Goal: Information Seeking & Learning: Learn about a topic

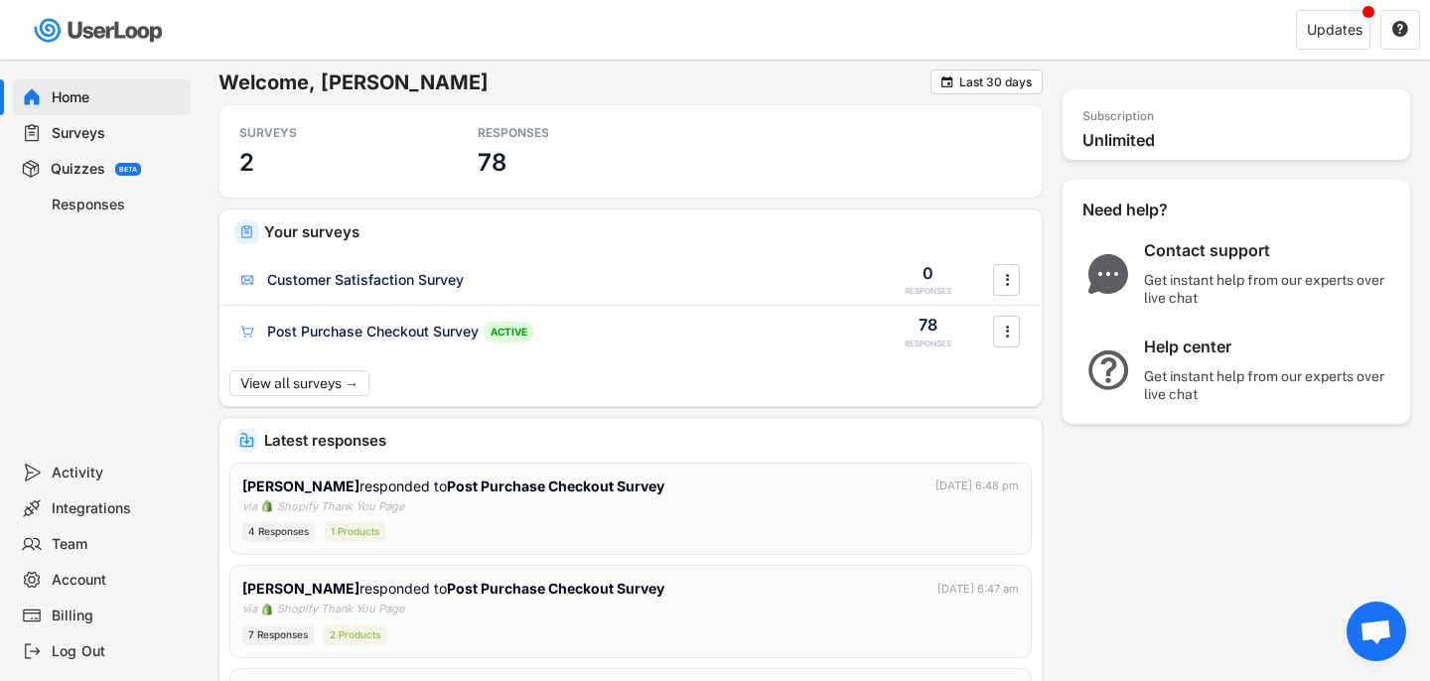
click at [99, 131] on div "Surveys" at bounding box center [117, 133] width 131 height 19
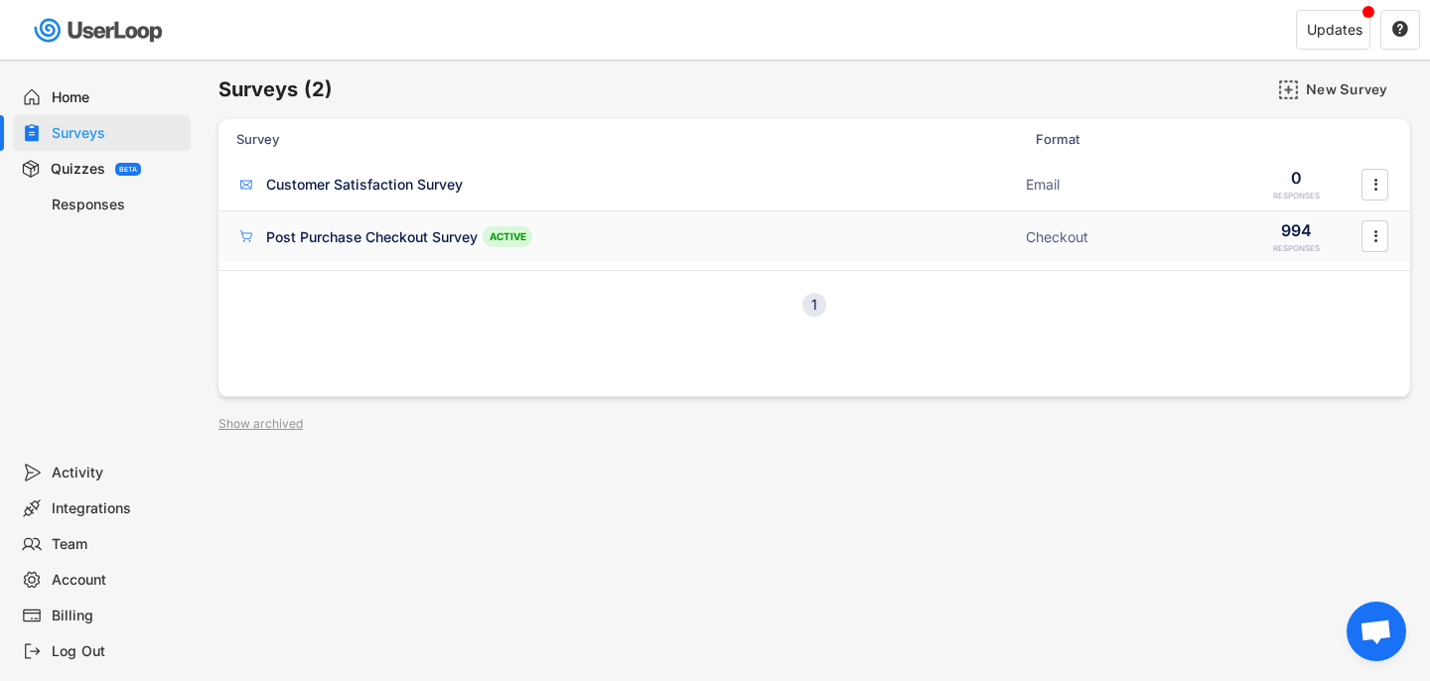
click at [401, 242] on div "Post Purchase Checkout Survey" at bounding box center [372, 237] width 212 height 20
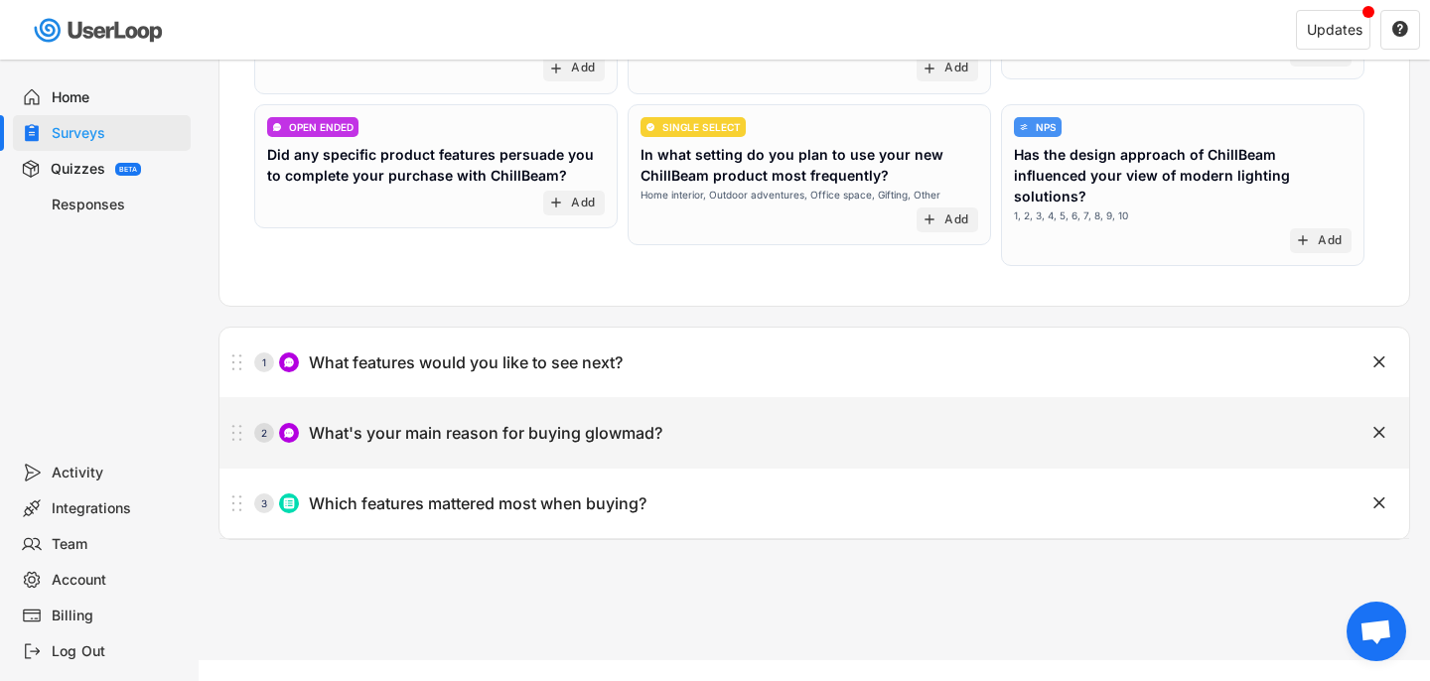
scroll to position [359, 0]
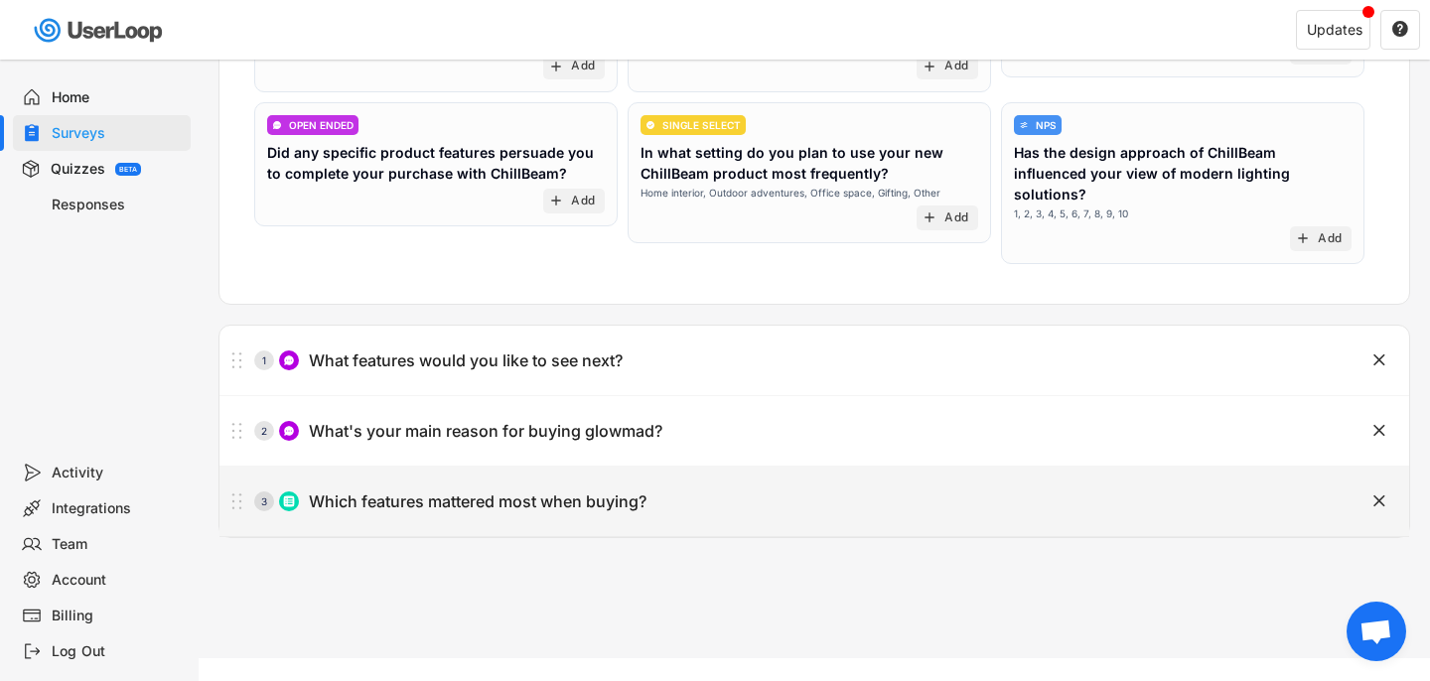
click at [944, 467] on div "3 Which features mattered most when buying? " at bounding box center [815, 502] width 1190 height 70
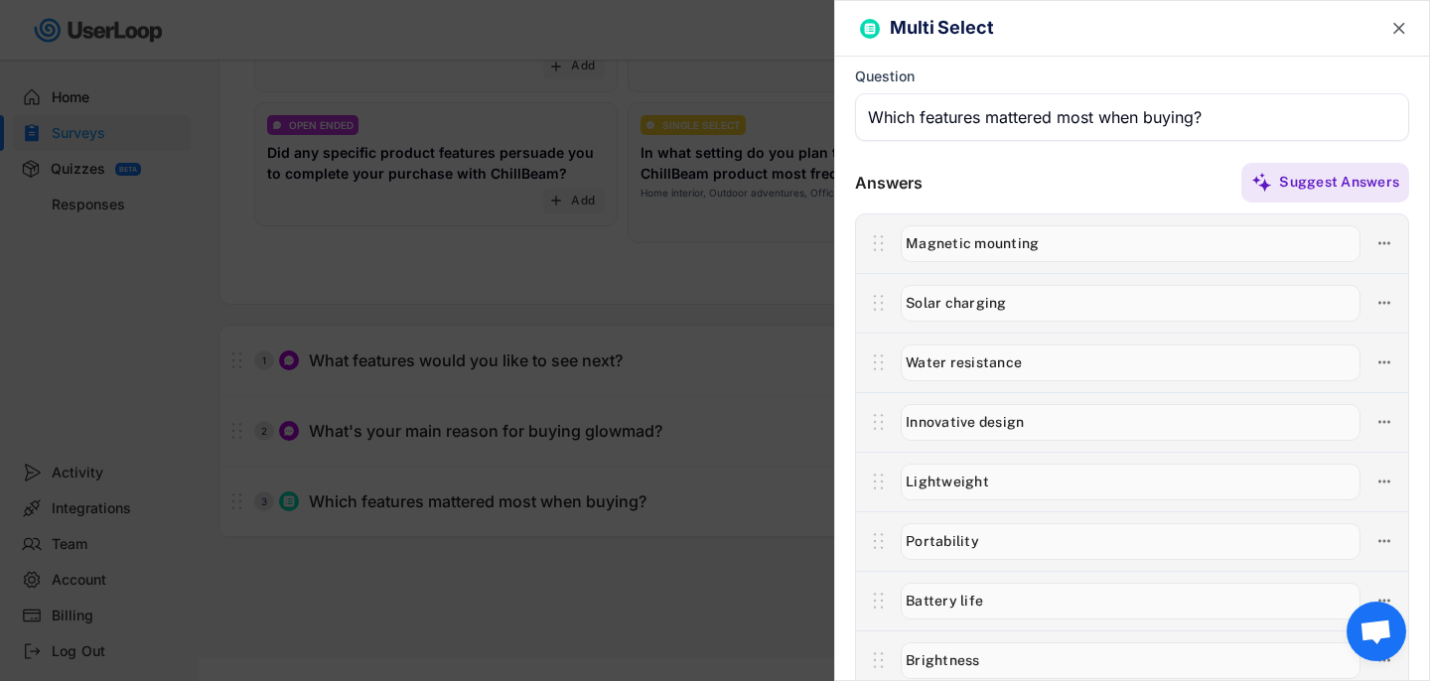
click at [801, 391] on div at bounding box center [715, 340] width 1430 height 681
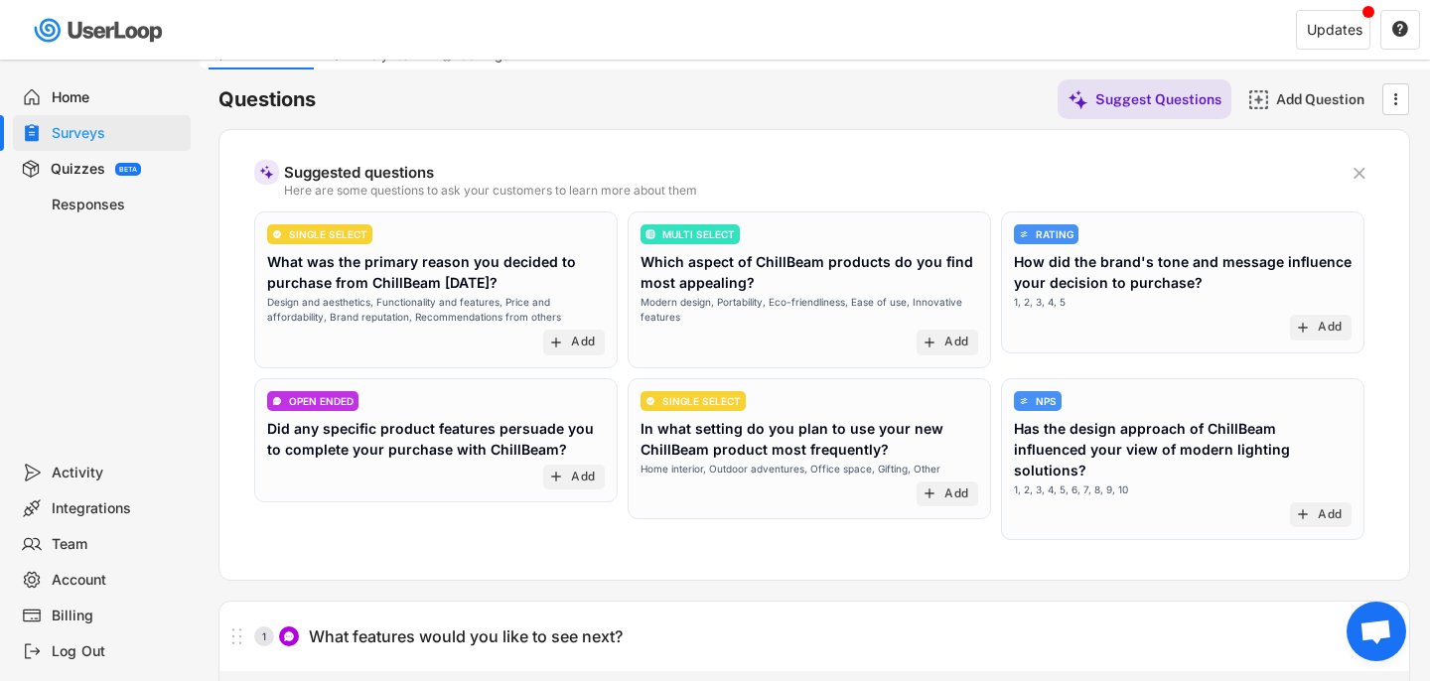
scroll to position [0, 0]
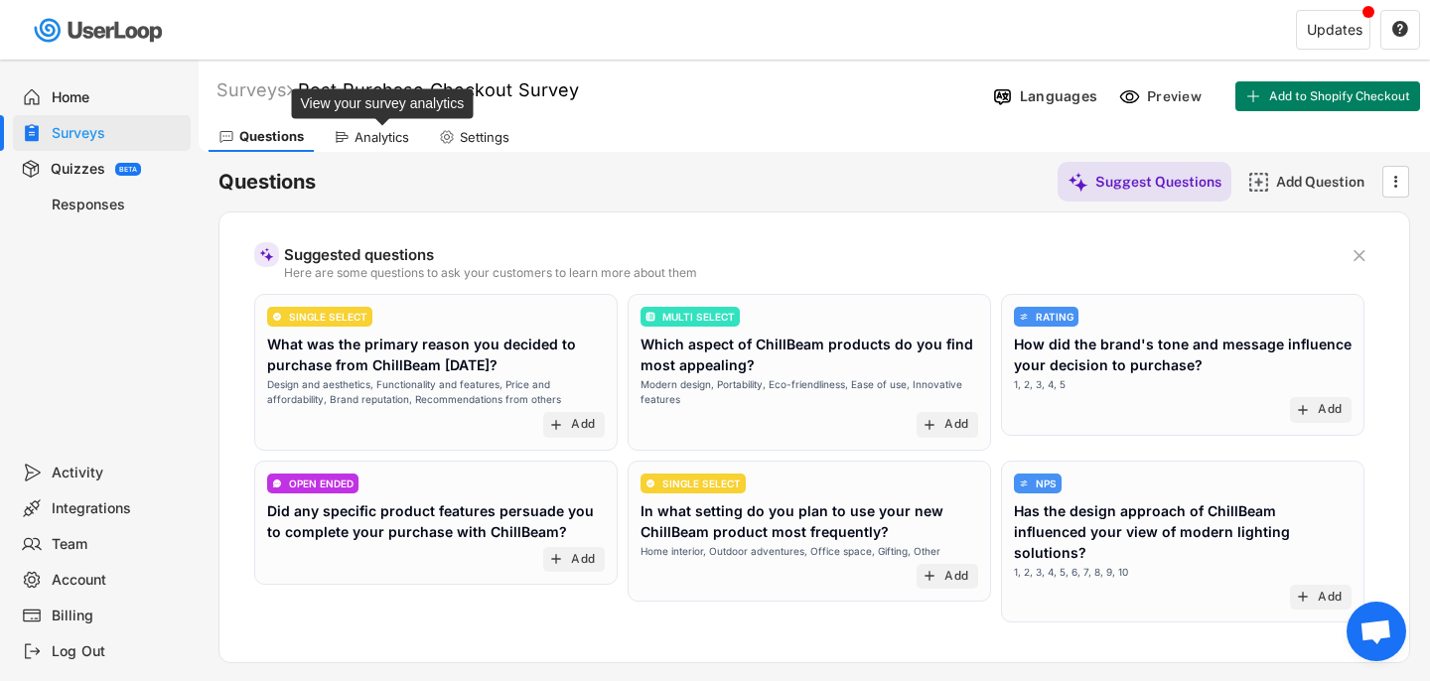
click at [368, 139] on div "Analytics" at bounding box center [382, 137] width 55 height 17
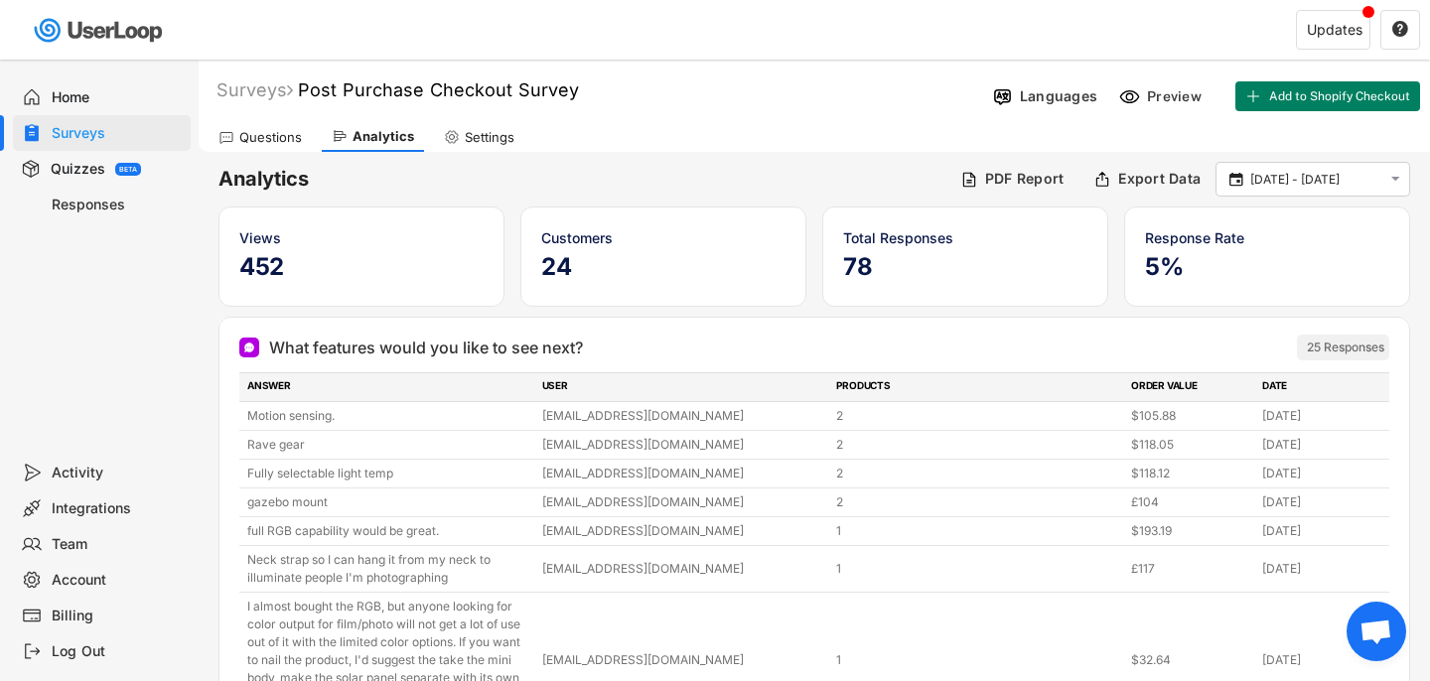
click at [90, 223] on div "Home Surveys Quizzes BETA Responses" at bounding box center [99, 257] width 199 height 395
click at [98, 200] on div "Responses" at bounding box center [117, 205] width 131 height 19
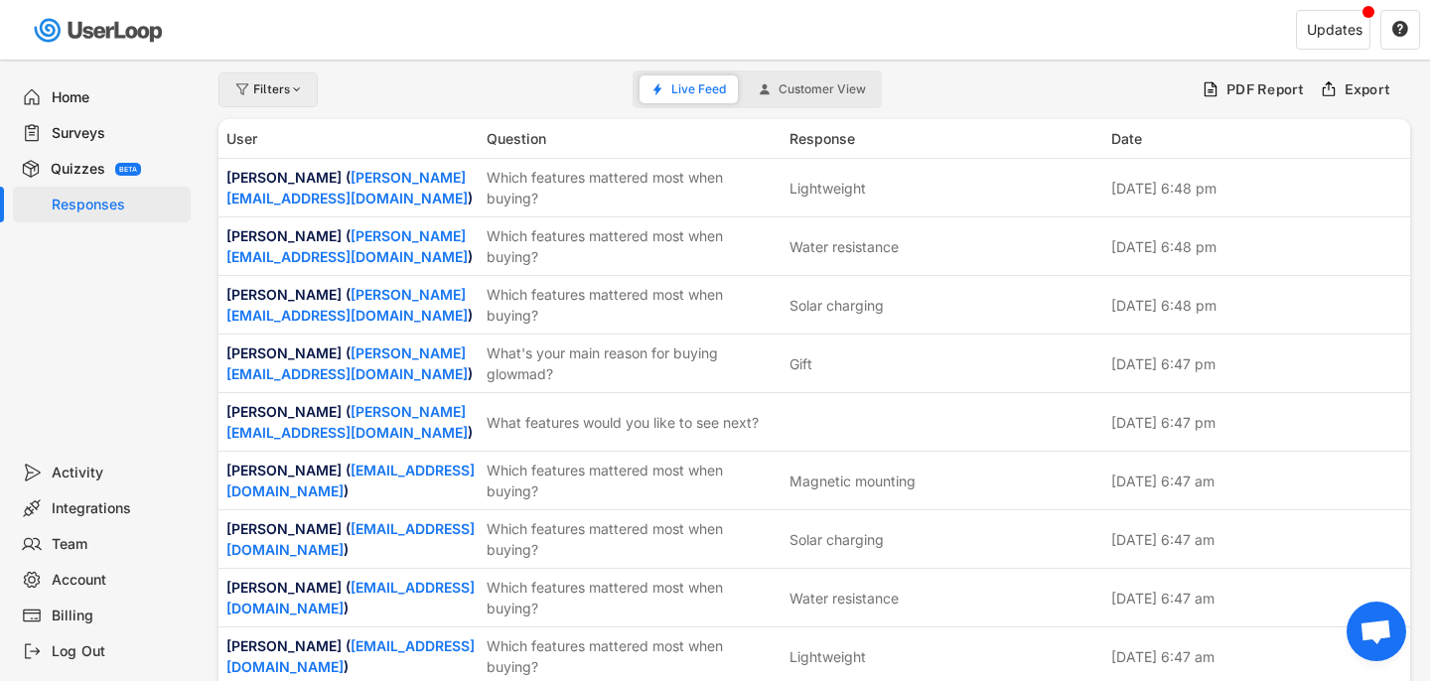
click at [289, 75] on div "Filters" at bounding box center [268, 90] width 99 height 35
select select
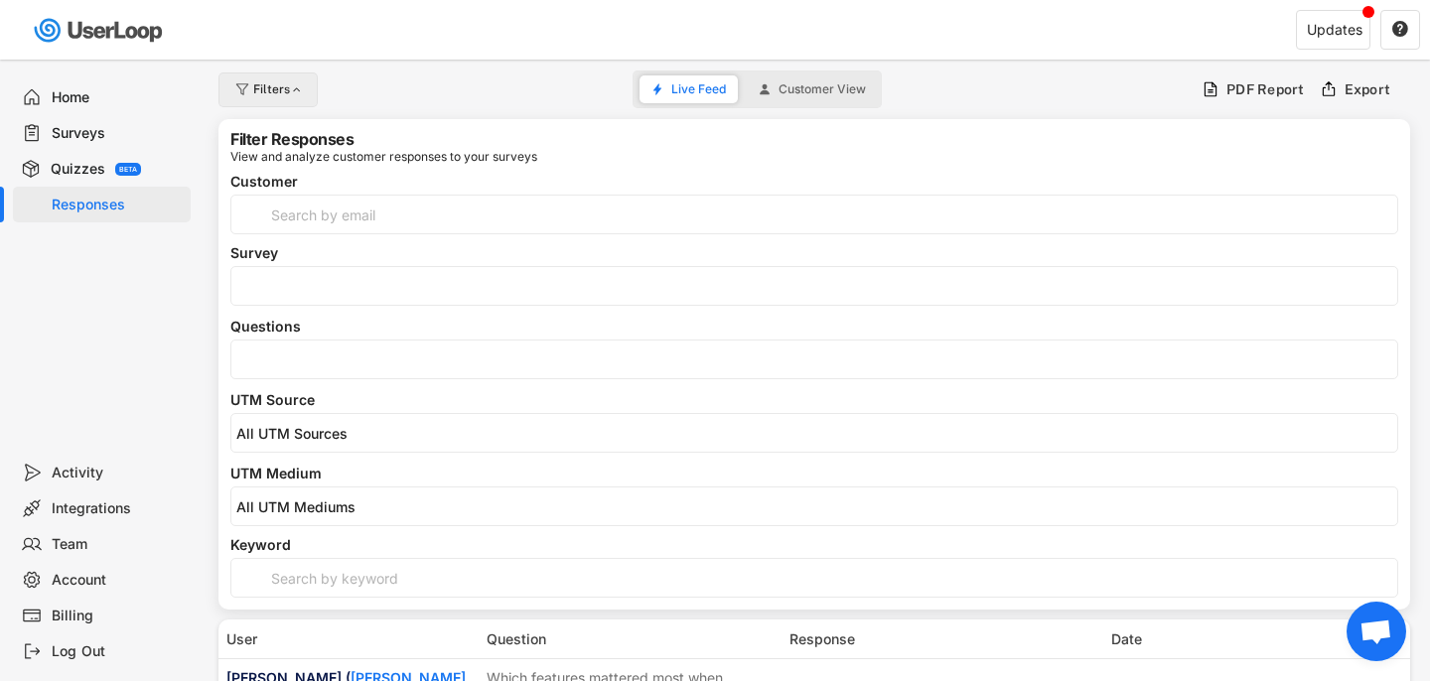
select select
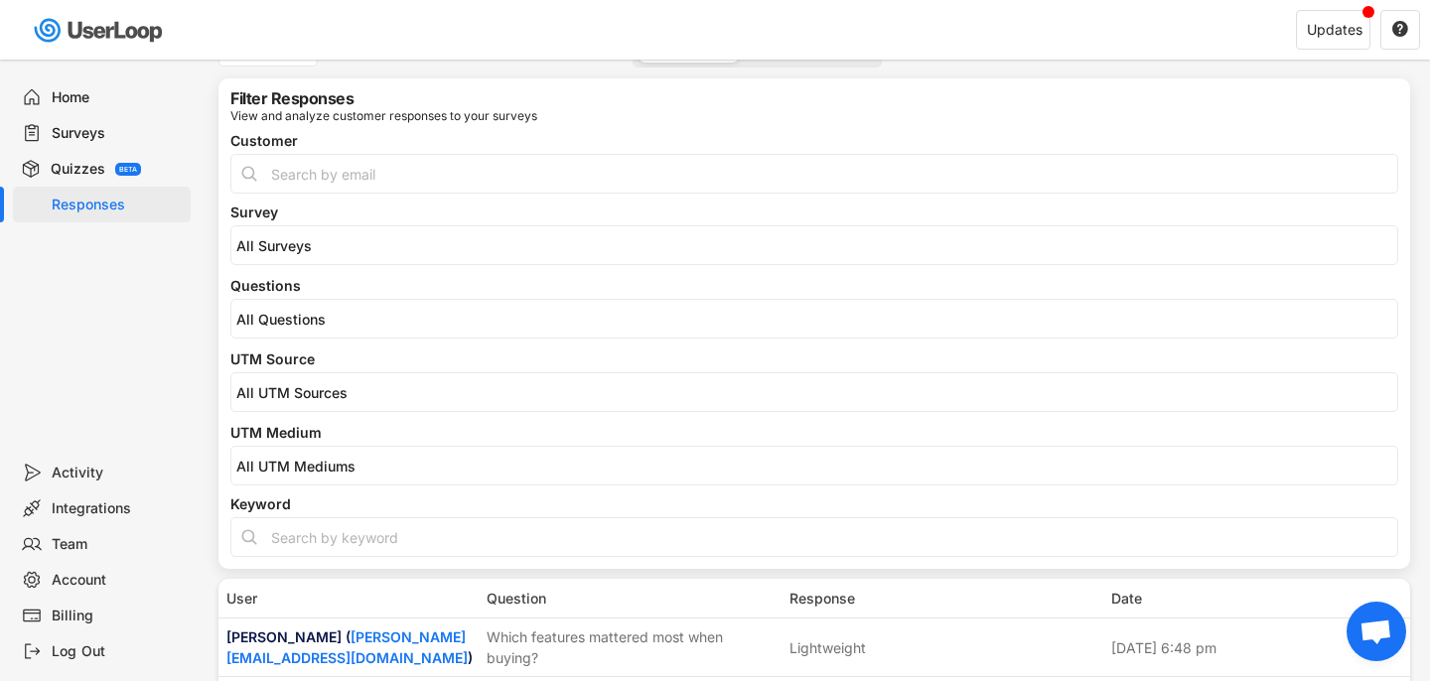
scroll to position [55, 0]
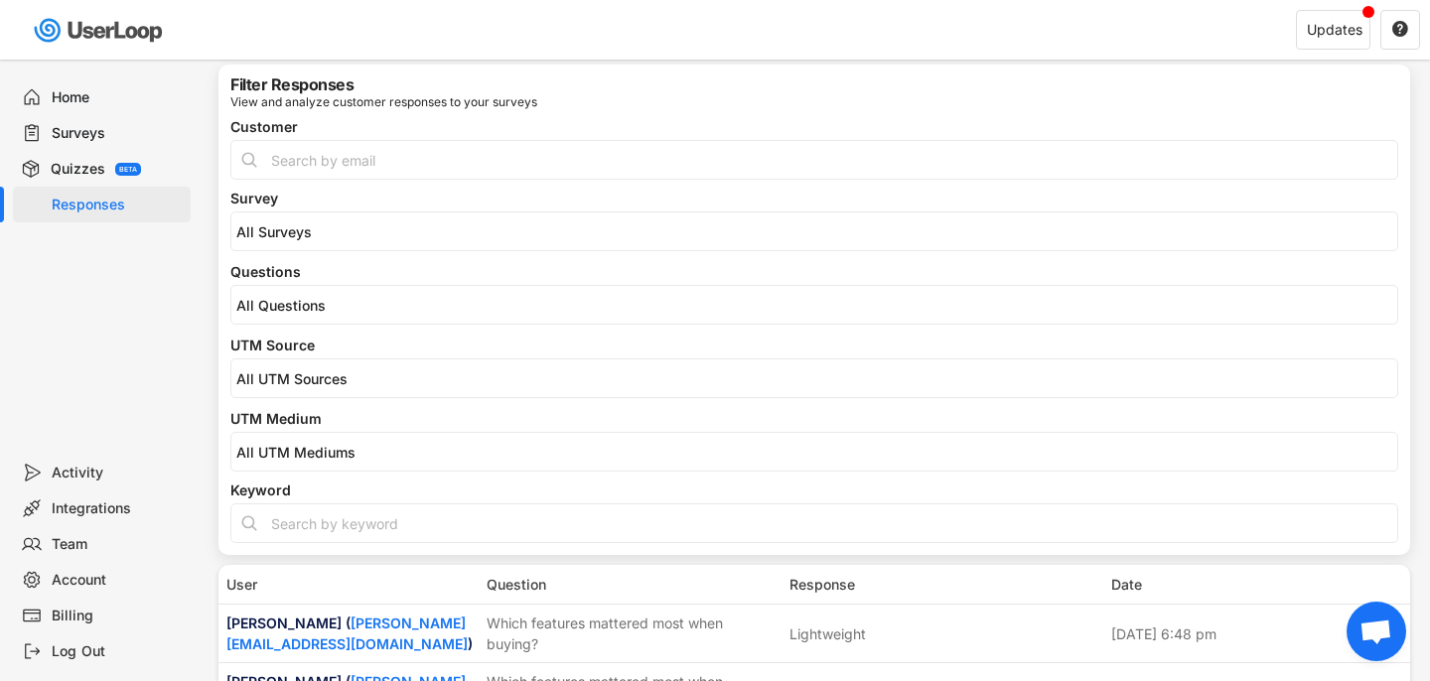
click at [348, 530] on input "input" at bounding box center [814, 524] width 1168 height 40
type input "switch"
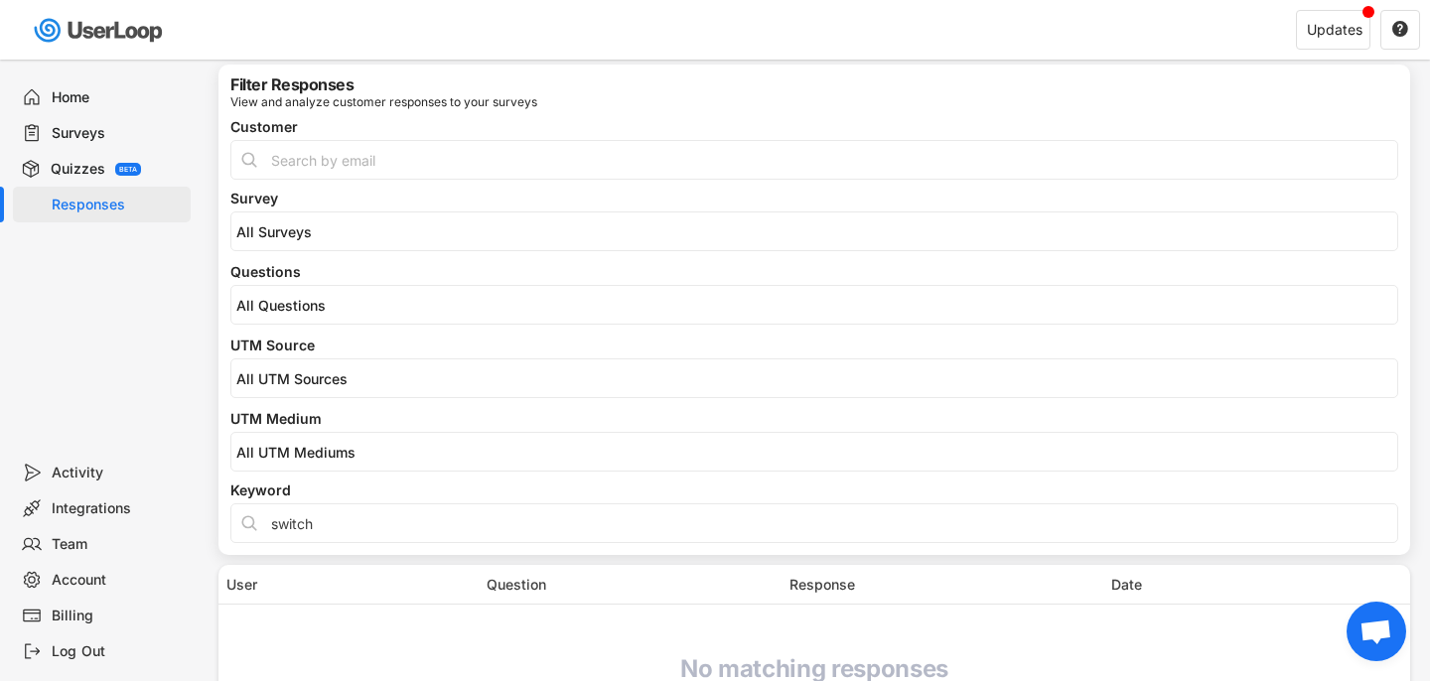
click at [405, 514] on input "input" at bounding box center [814, 524] width 1168 height 40
click at [190, 362] on div "Home Surveys Quizzes BETA Responses" at bounding box center [99, 257] width 199 height 395
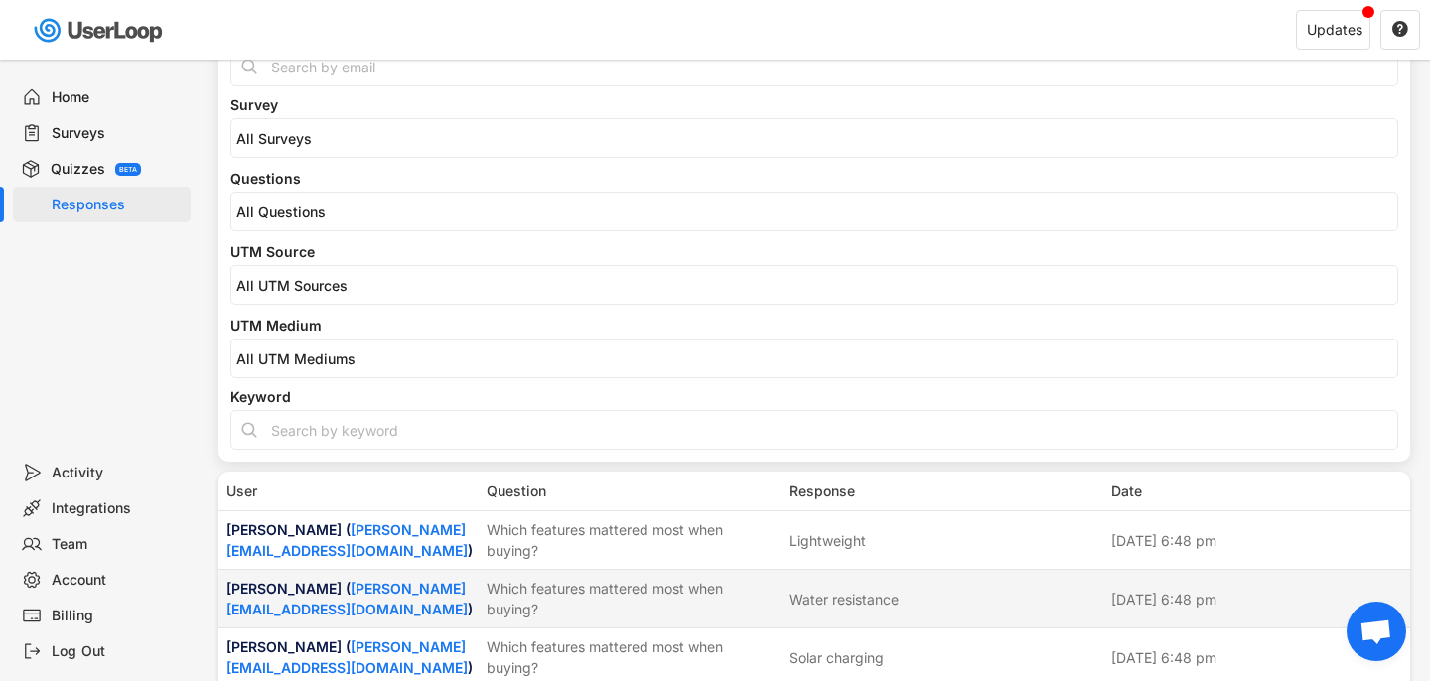
scroll to position [0, 0]
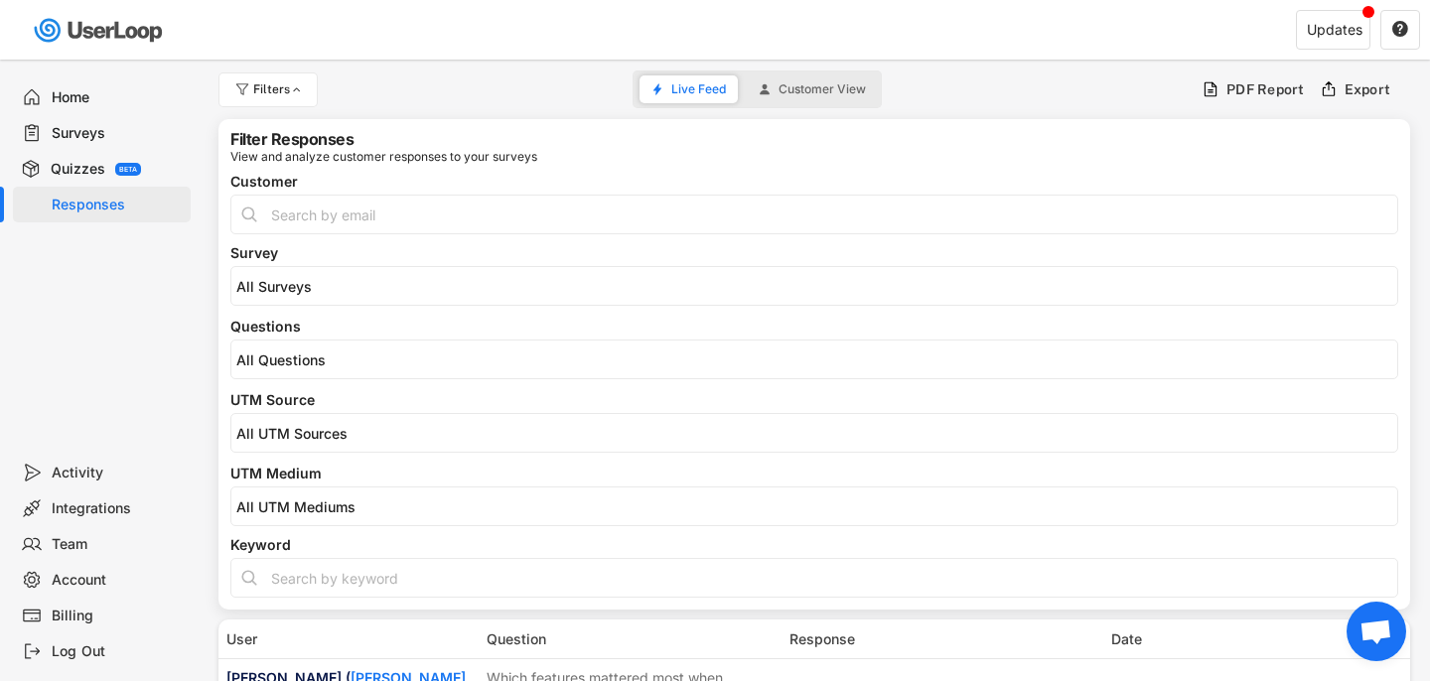
click at [122, 122] on div "Surveys" at bounding box center [102, 133] width 178 height 36
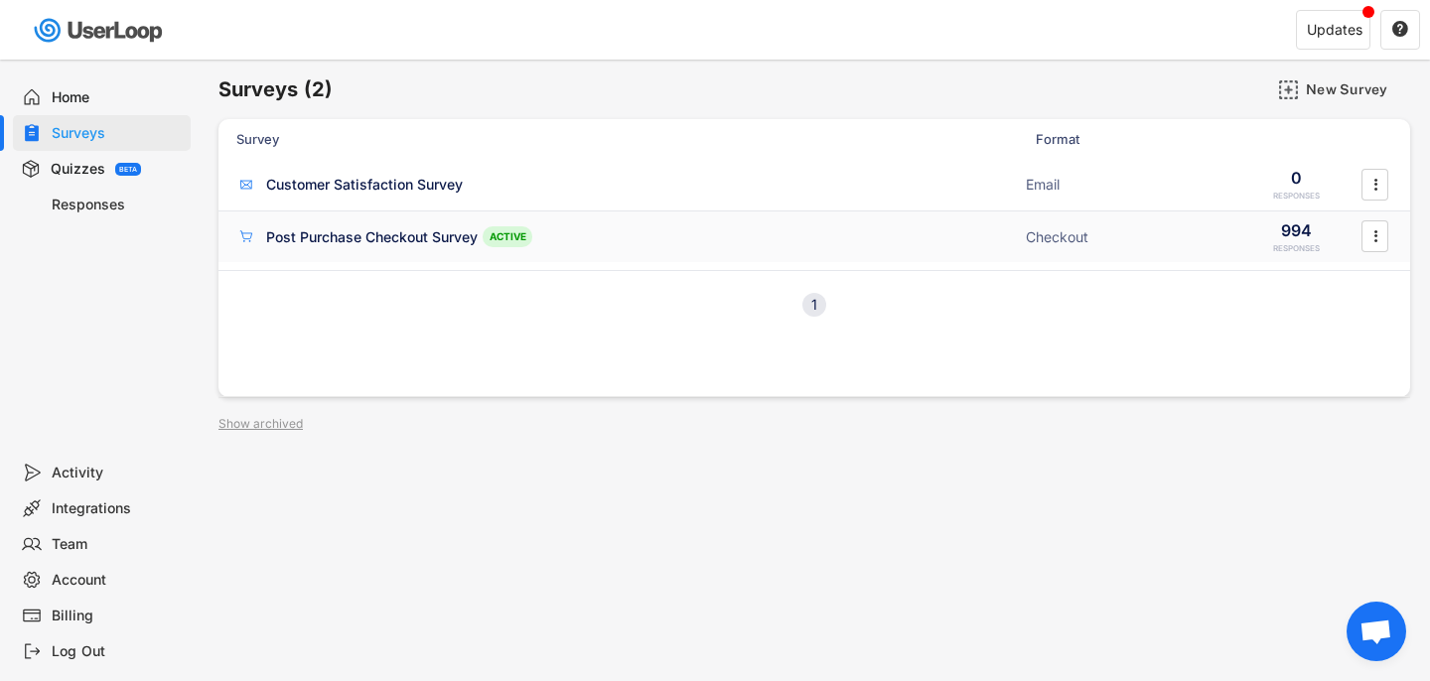
click at [528, 220] on div "Post Purchase Checkout Survey ACTIVE Checkout 994 RESPONSES " at bounding box center [815, 238] width 1192 height 52
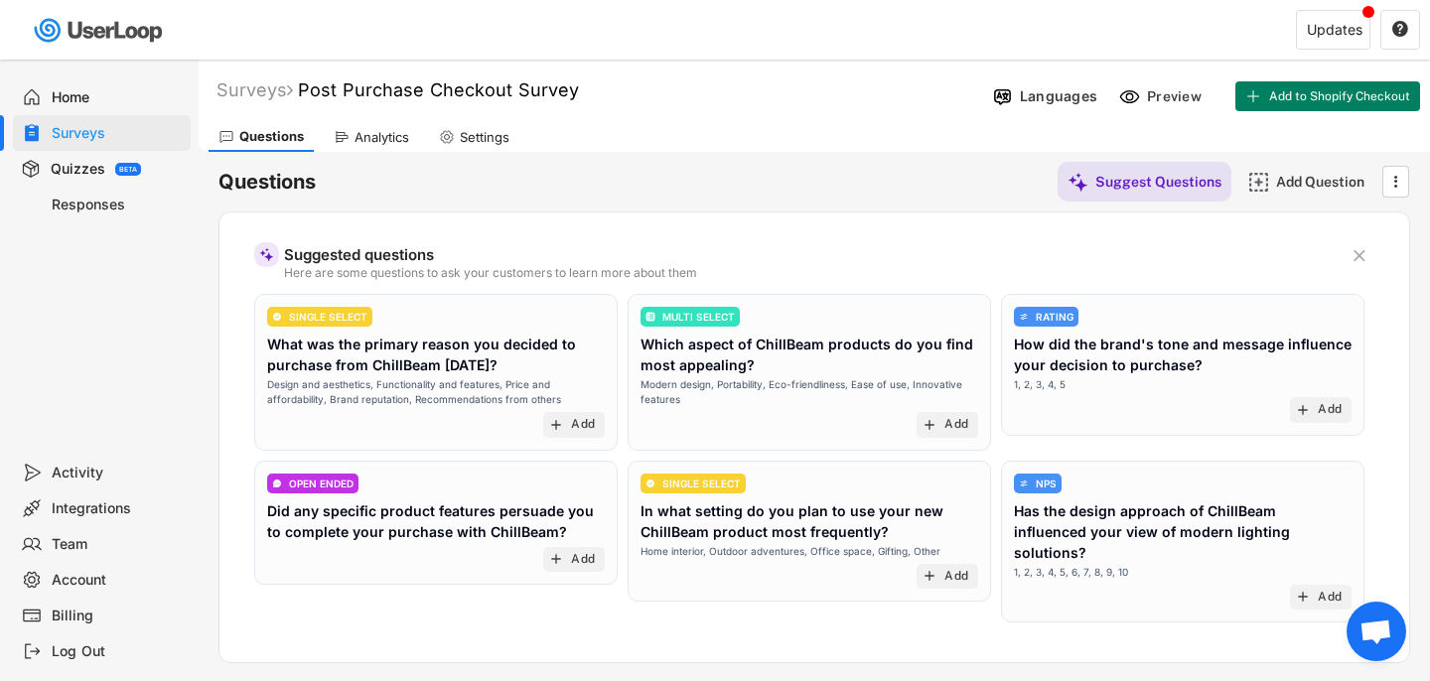
click at [413, 128] on div "Analytics" at bounding box center [371, 137] width 95 height 30
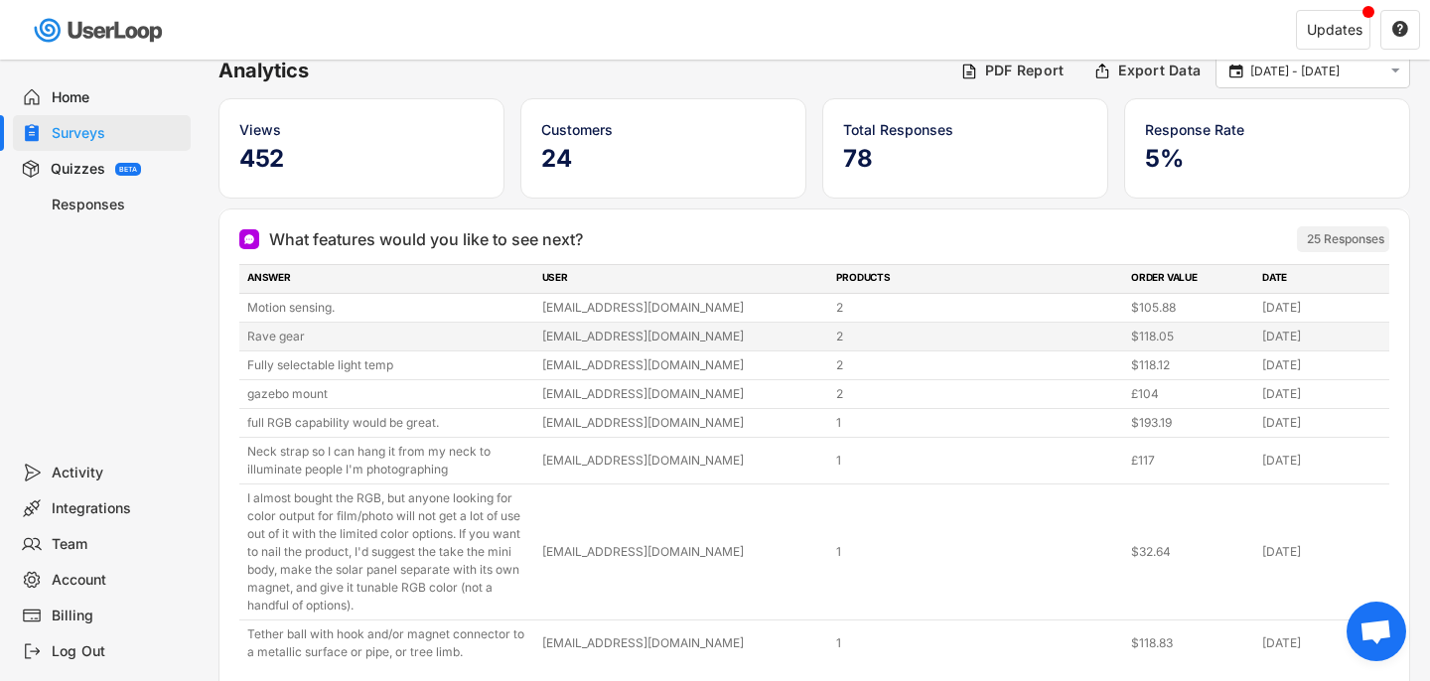
scroll to position [8, 0]
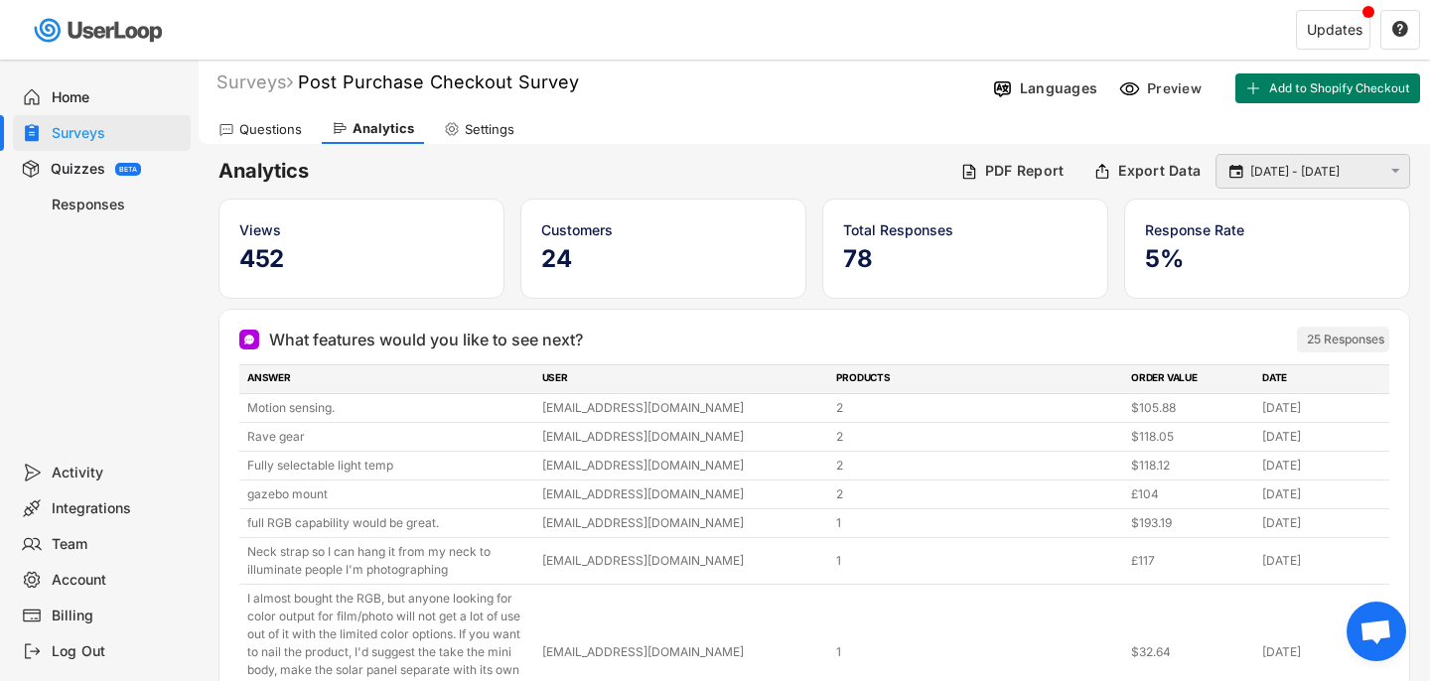
click at [1262, 181] on input "[DATE] - [DATE]" at bounding box center [1316, 172] width 131 height 20
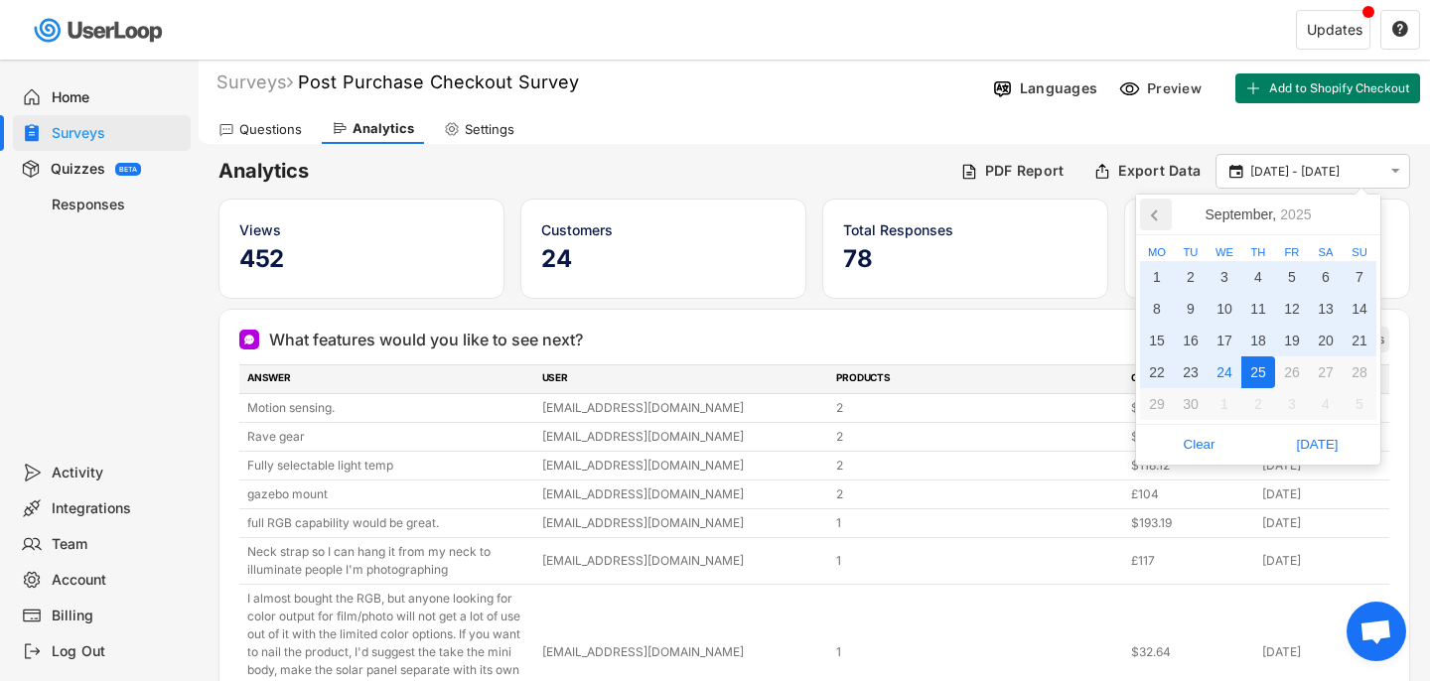
click at [1158, 219] on icon at bounding box center [1156, 215] width 32 height 32
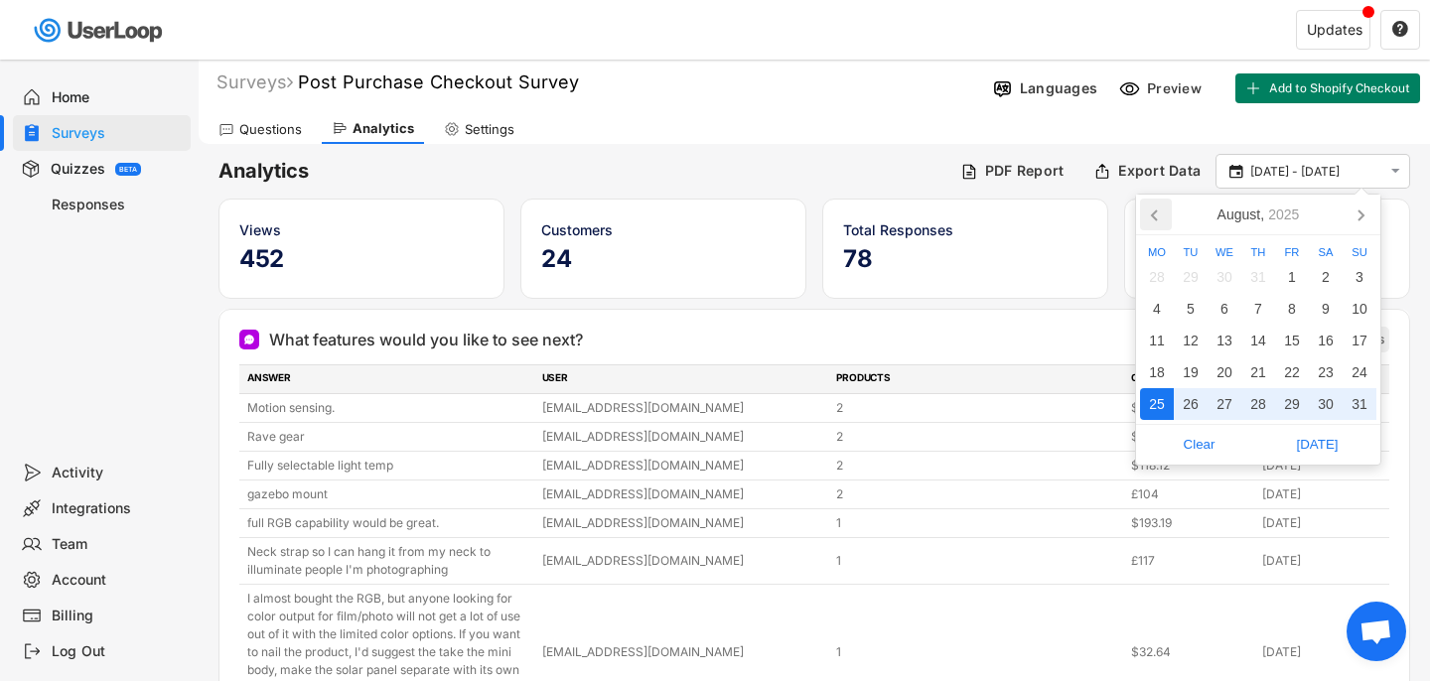
click at [1158, 219] on icon at bounding box center [1156, 215] width 32 height 32
click at [1196, 270] on div "1" at bounding box center [1191, 277] width 34 height 32
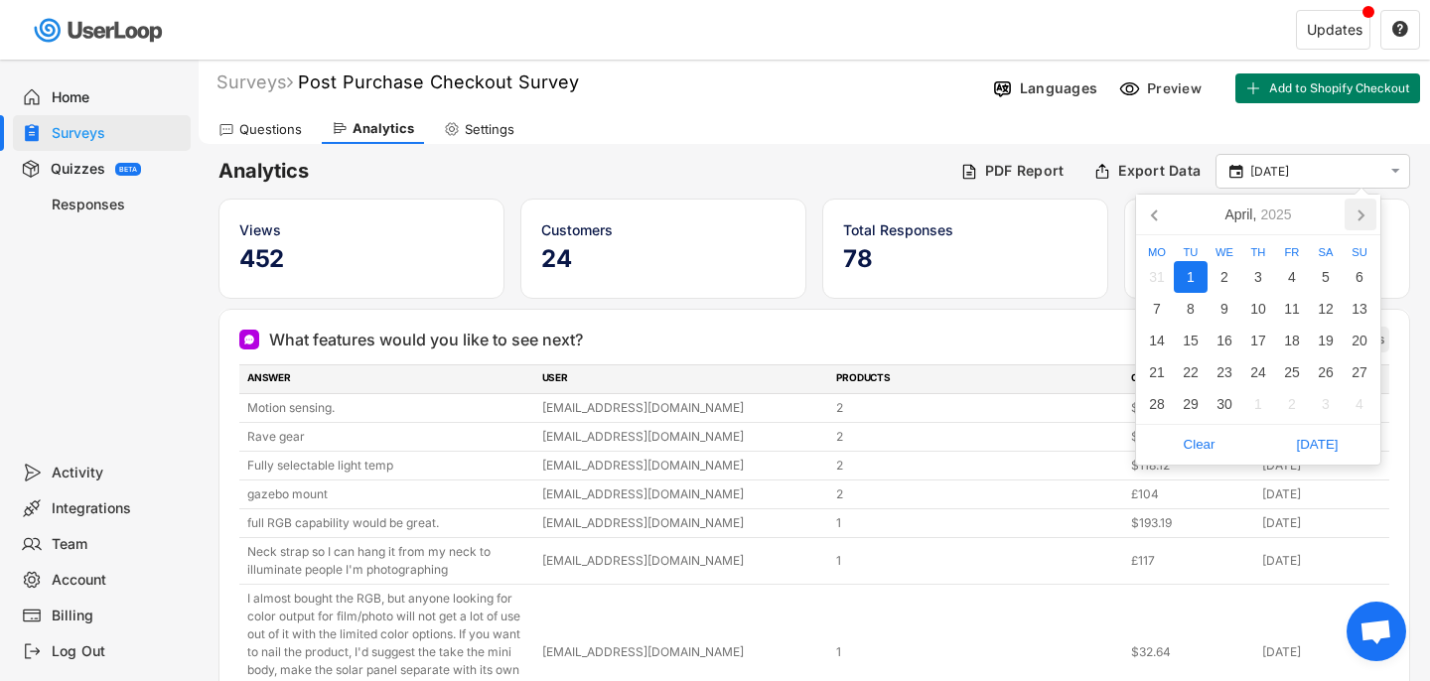
click at [1359, 204] on icon at bounding box center [1361, 215] width 32 height 32
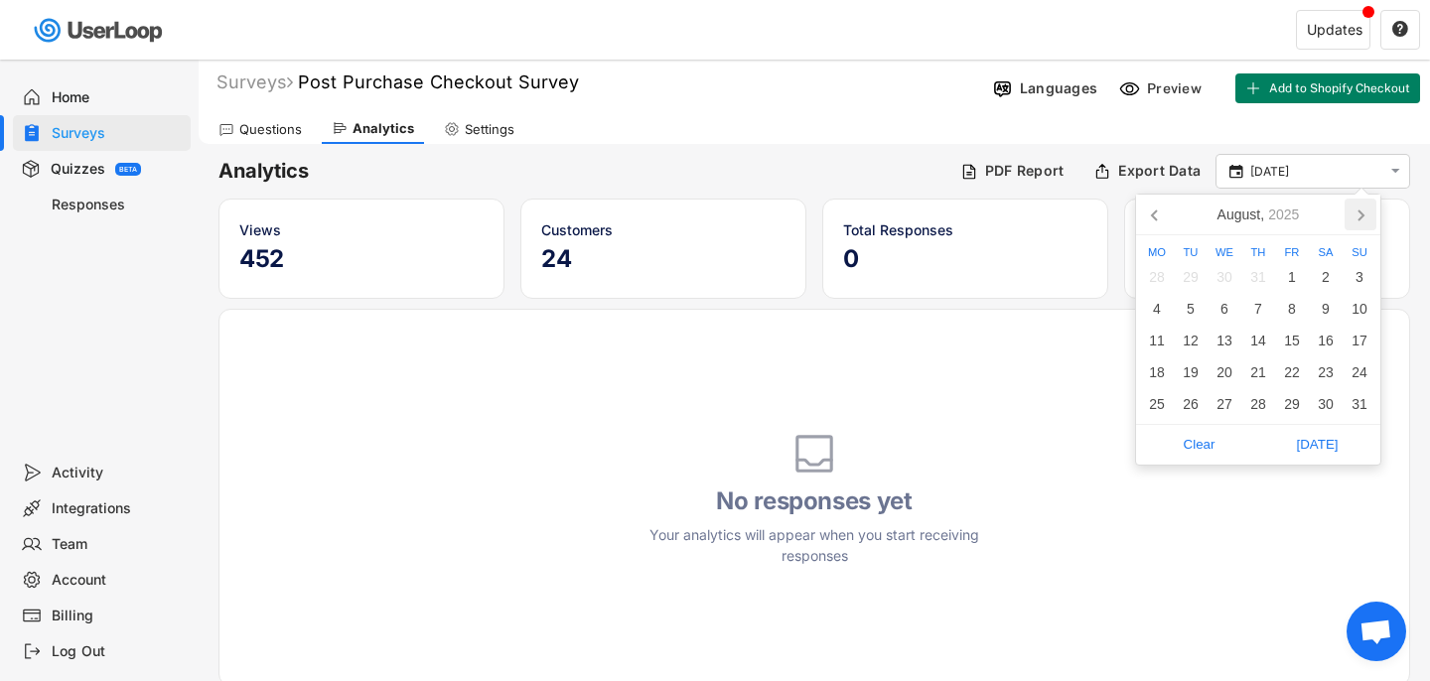
click at [1359, 204] on icon at bounding box center [1361, 215] width 32 height 32
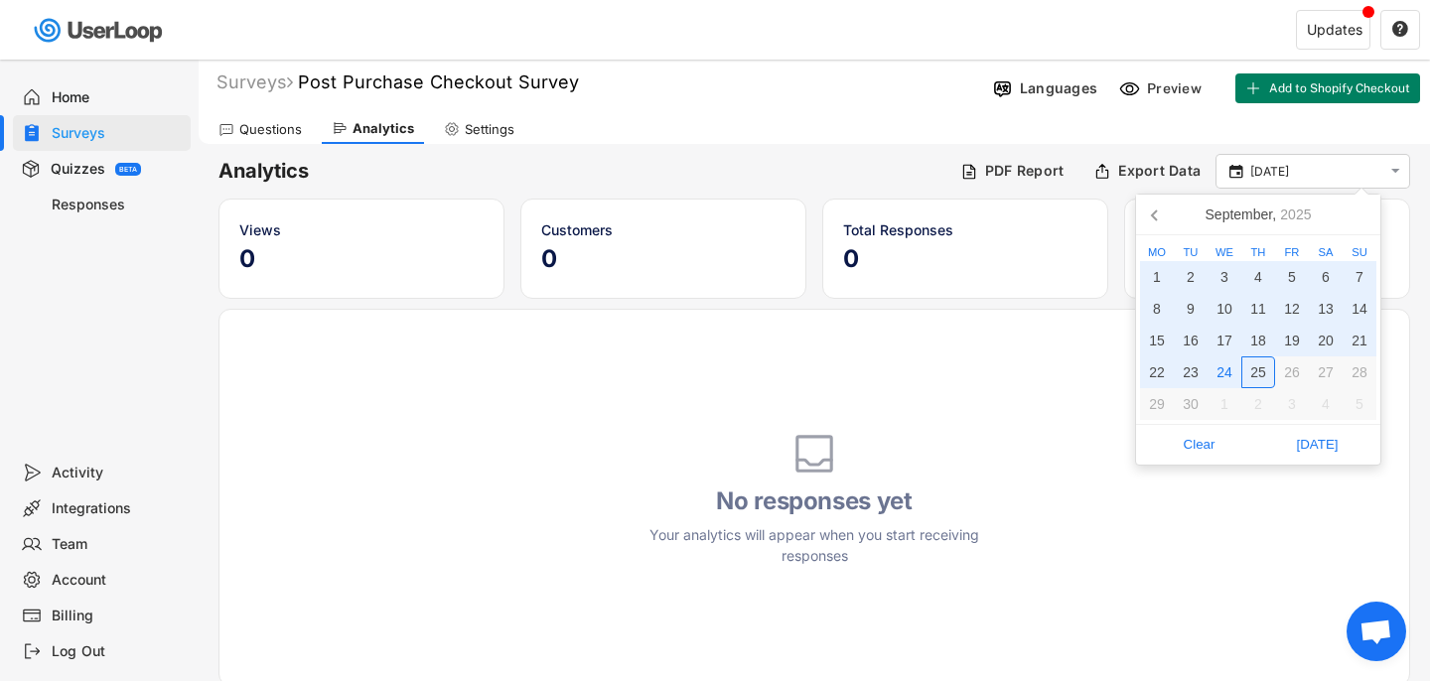
click at [1259, 371] on div "25" at bounding box center [1259, 373] width 34 height 32
type input "[DATE] - [DATE]"
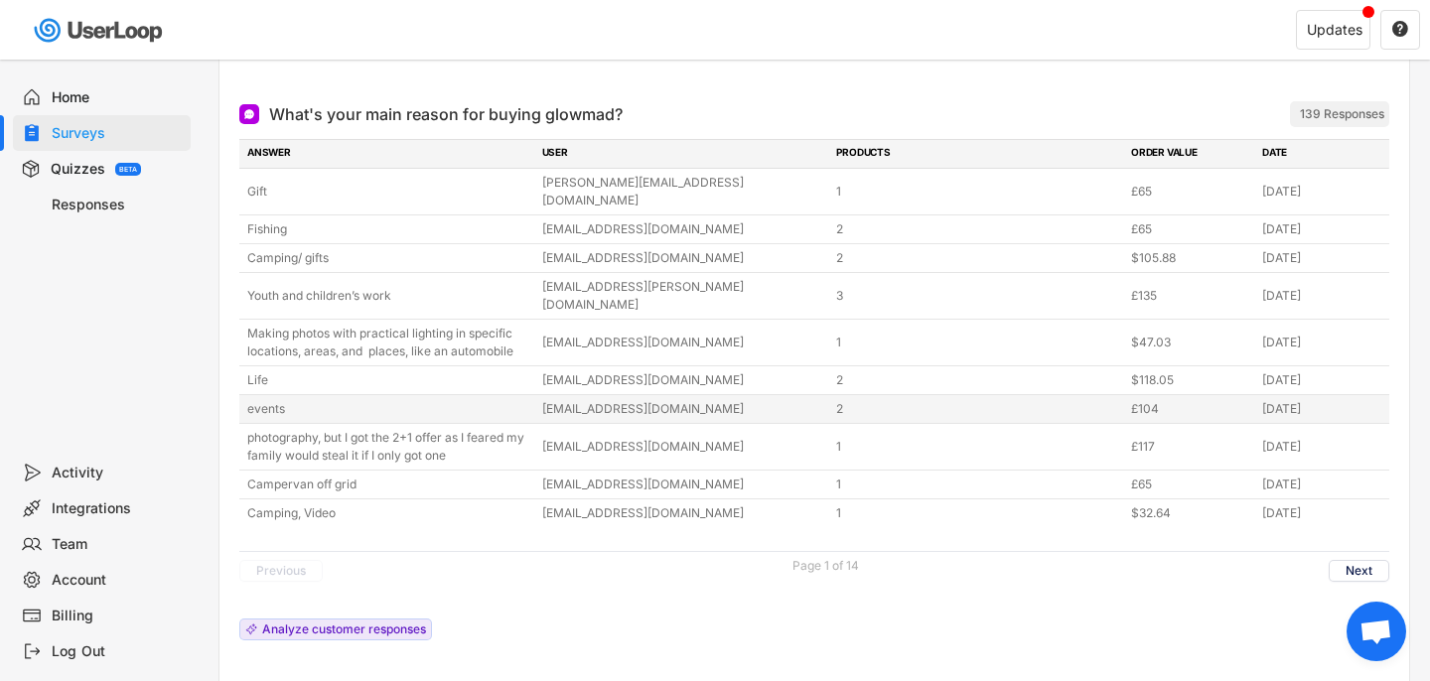
scroll to position [962, 0]
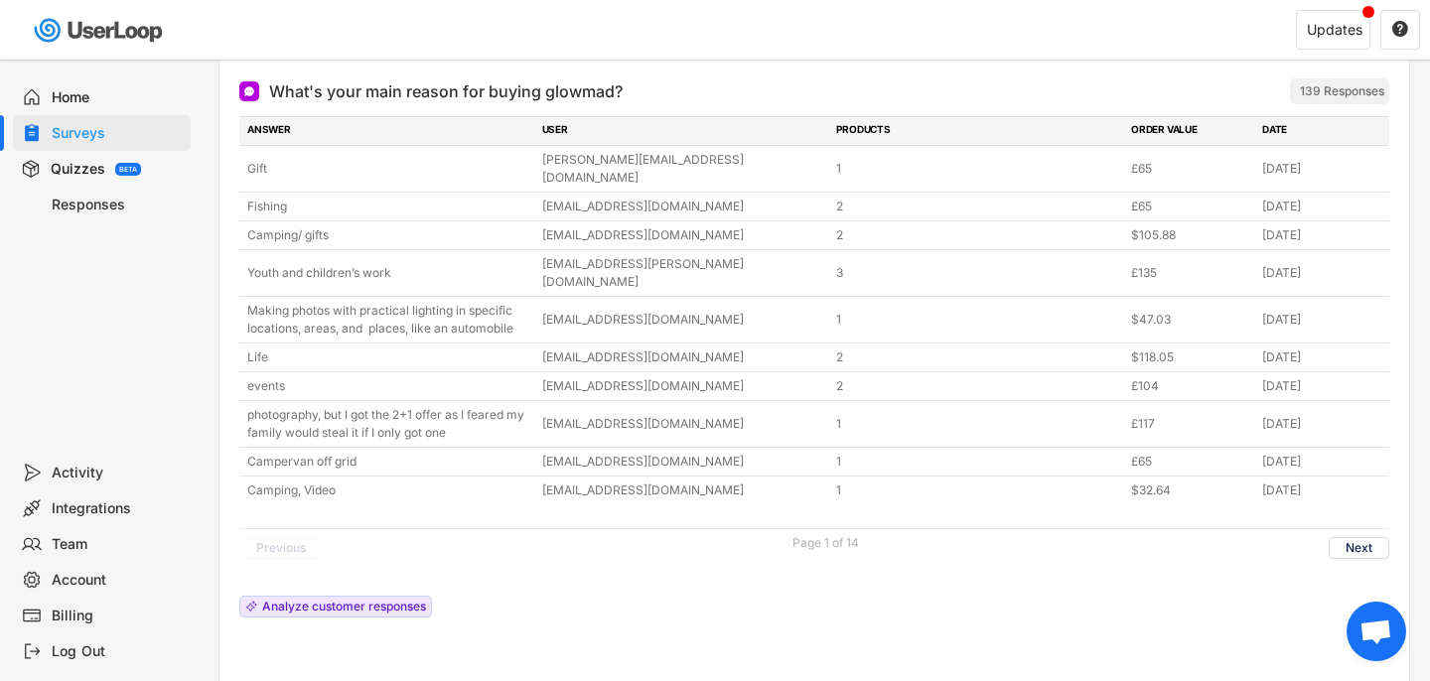
click at [342, 79] on div "What's your main reason for buying glowmad?" at bounding box center [446, 91] width 354 height 24
click at [240, 81] on div at bounding box center [249, 91] width 20 height 20
click at [251, 85] on img at bounding box center [249, 91] width 12 height 12
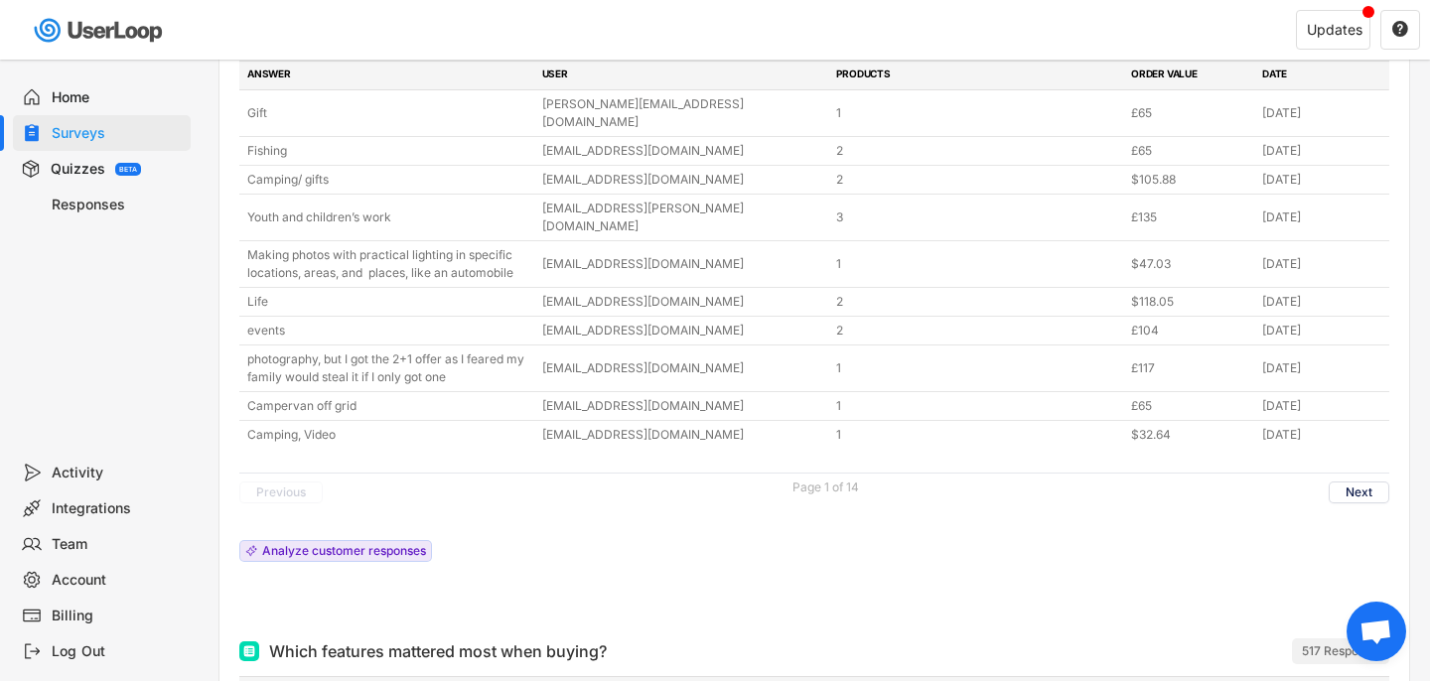
scroll to position [999, 0]
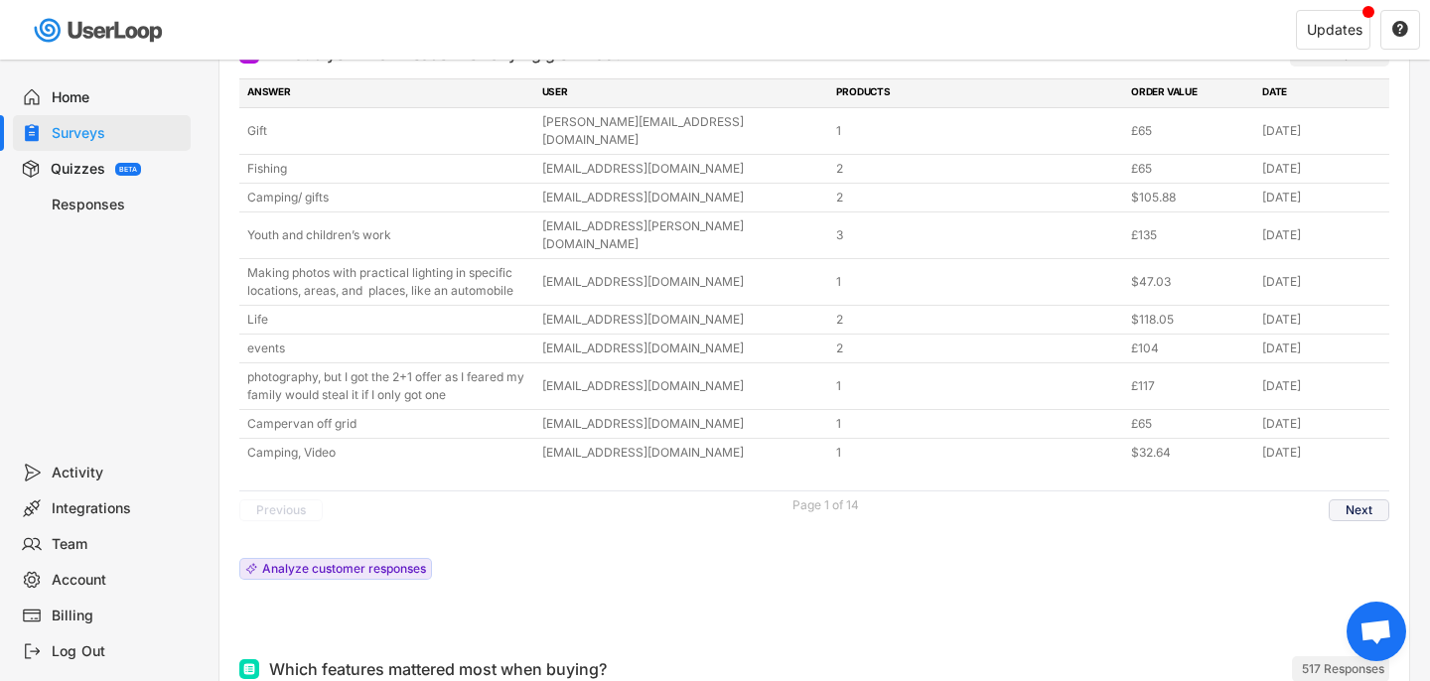
click at [1367, 500] on button "Next" at bounding box center [1359, 511] width 61 height 22
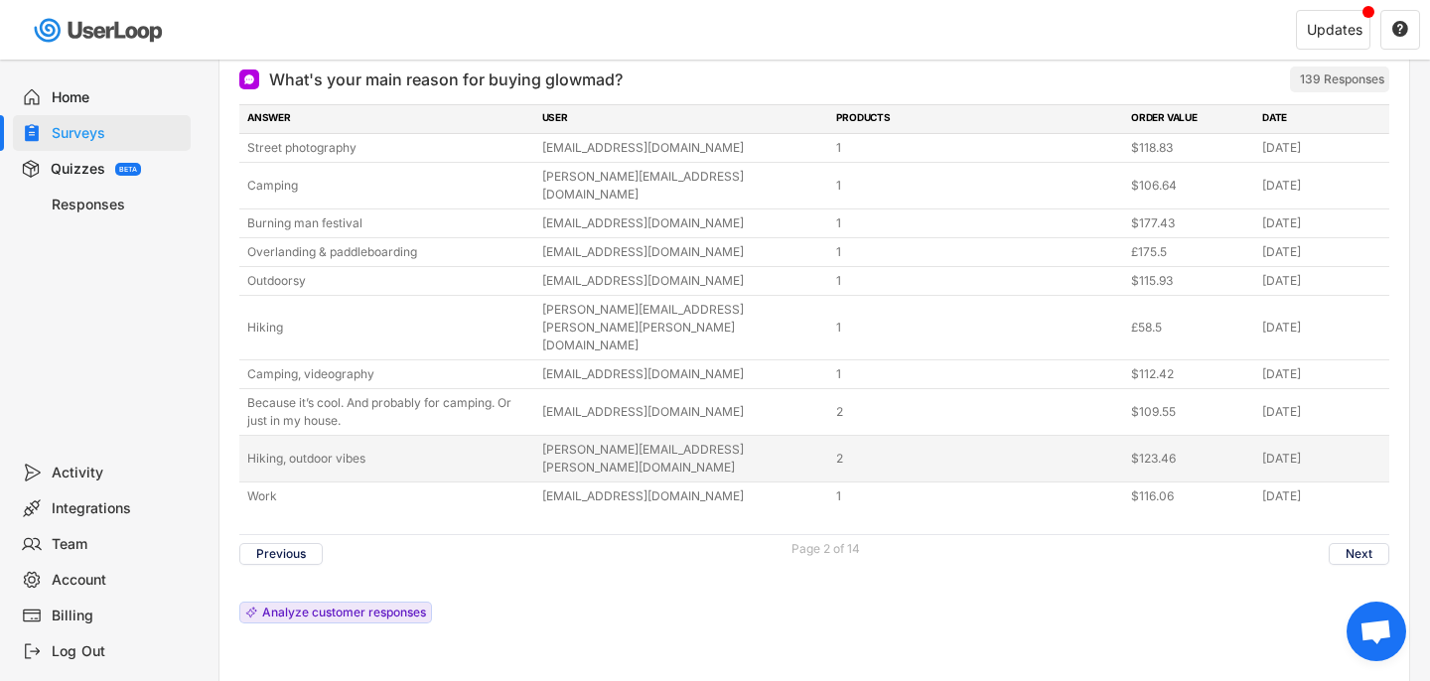
scroll to position [970, 0]
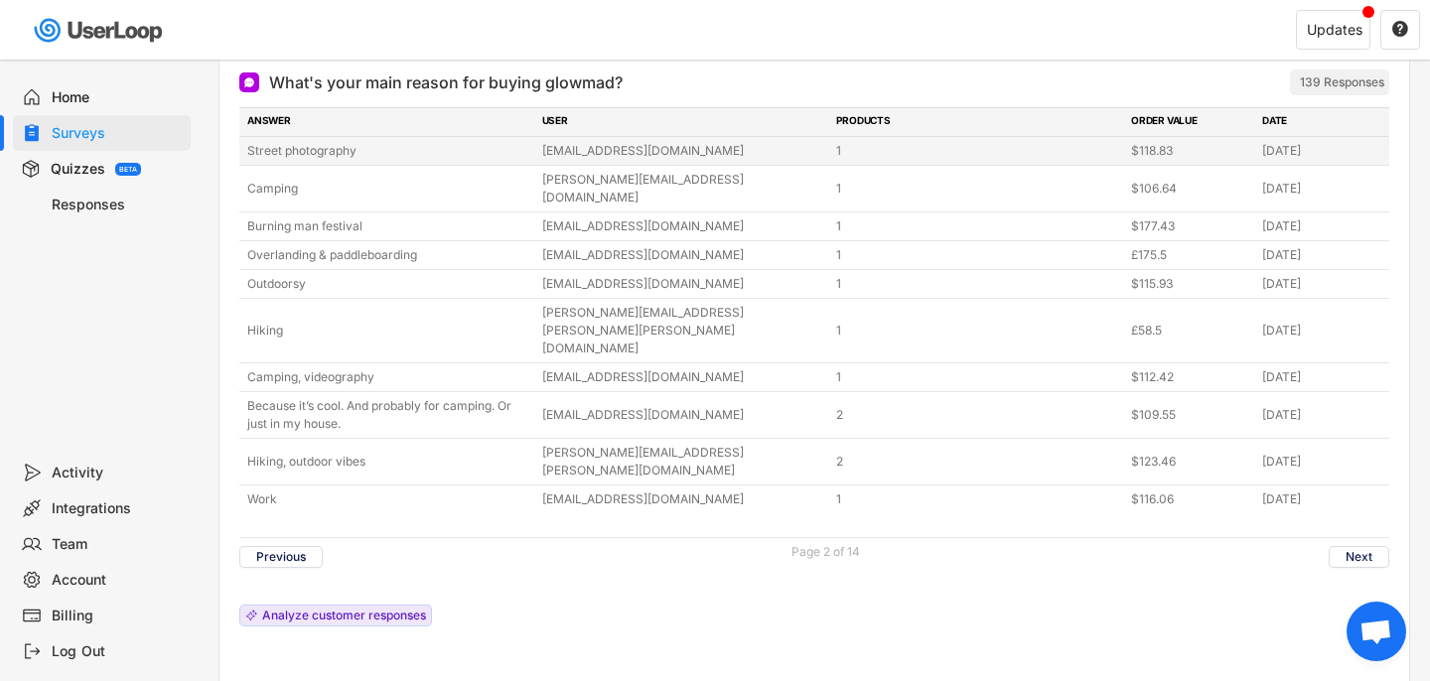
click at [1029, 142] on div "1" at bounding box center [977, 151] width 283 height 18
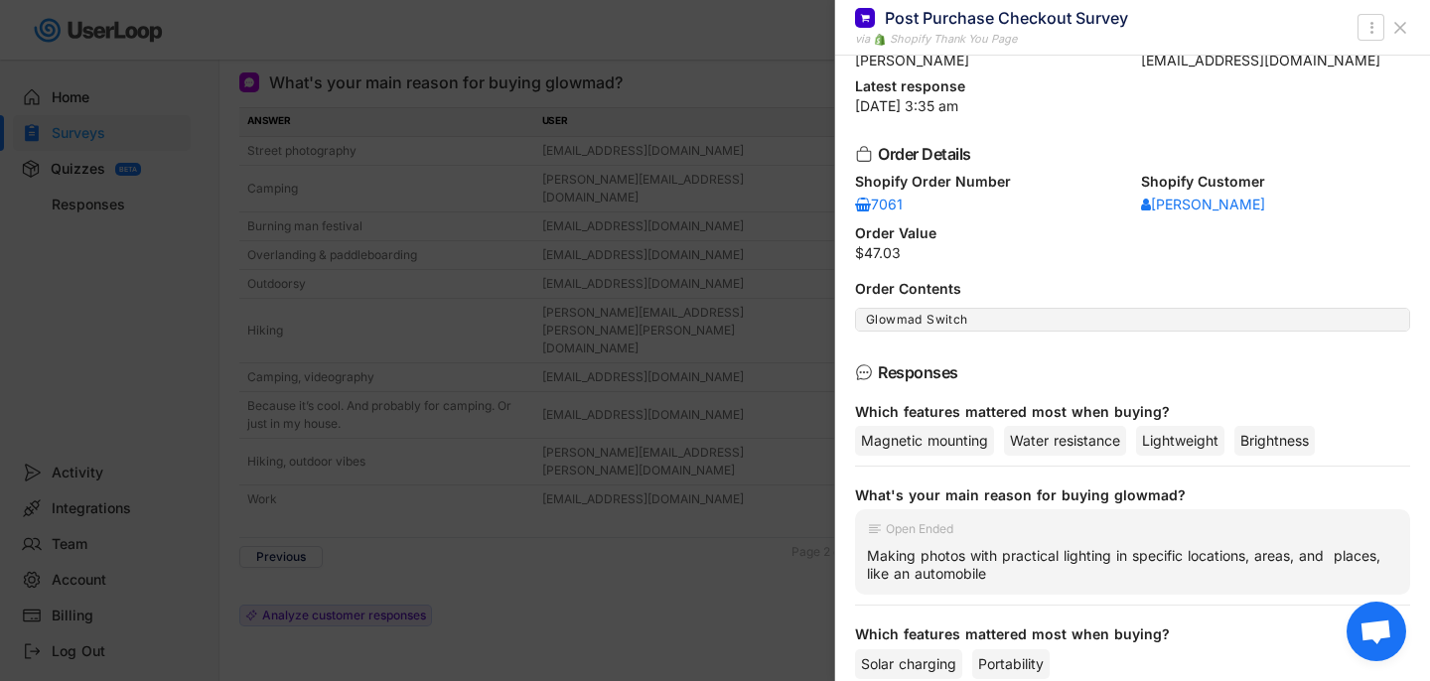
scroll to position [6, 0]
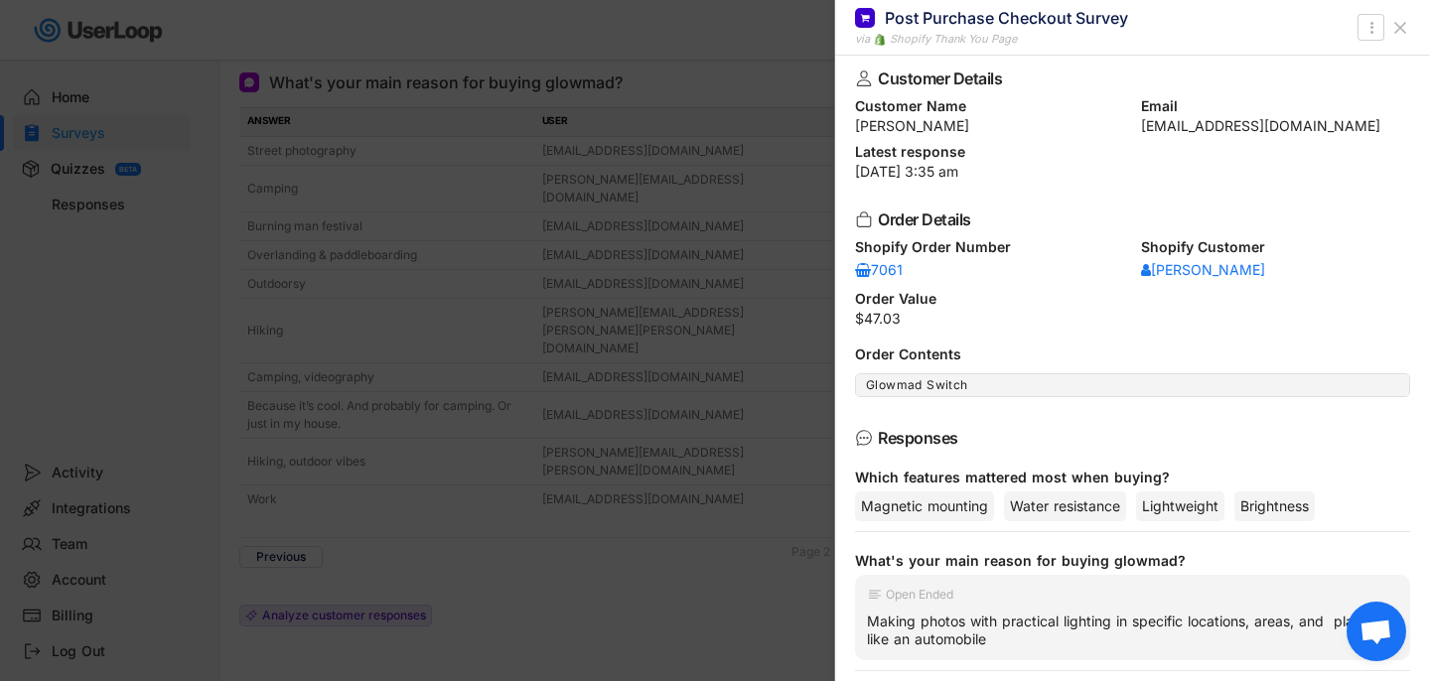
click at [1401, 34] on icon at bounding box center [1401, 28] width 20 height 20
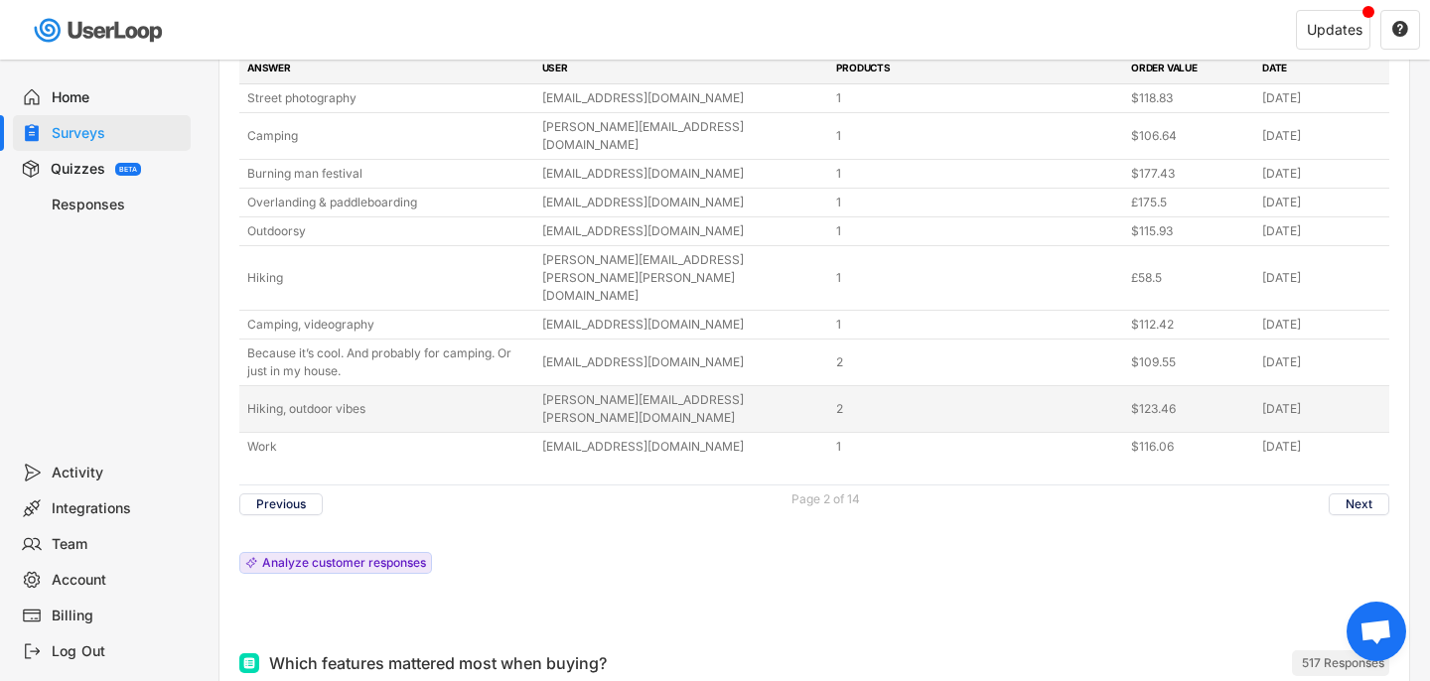
scroll to position [864, 0]
